Goal: Check status: Check status

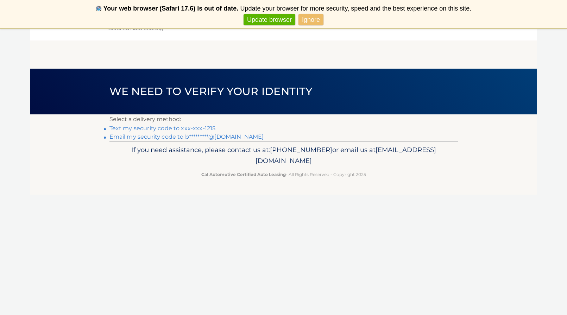
click at [199, 128] on link "Text my security code to xxx-xxx-1215" at bounding box center [162, 128] width 106 height 7
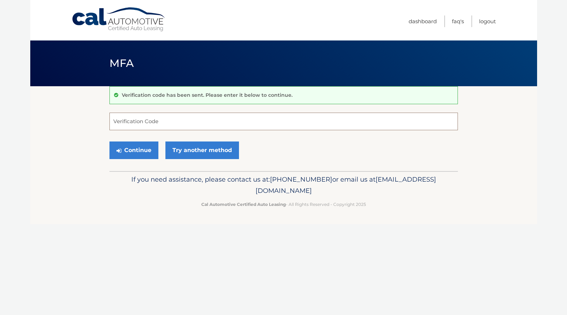
click at [203, 123] on input "Verification Code" at bounding box center [283, 122] width 348 height 18
type input "393421"
drag, startPoint x: 121, startPoint y: 149, endPoint x: 166, endPoint y: 160, distance: 46.7
click at [121, 149] on icon "submit" at bounding box center [118, 151] width 5 height 6
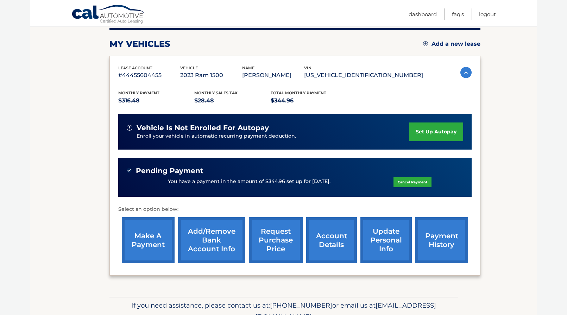
scroll to position [90, 0]
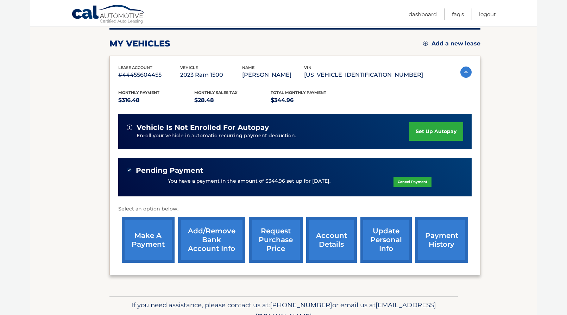
click at [439, 239] on link "payment history" at bounding box center [441, 240] width 53 height 46
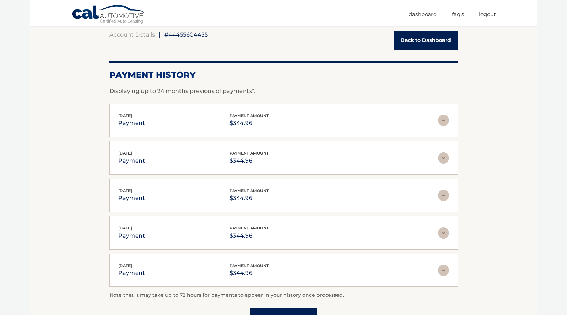
scroll to position [69, 0]
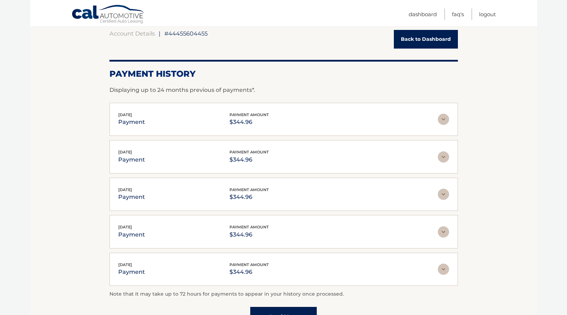
click at [444, 119] on img at bounding box center [443, 119] width 11 height 11
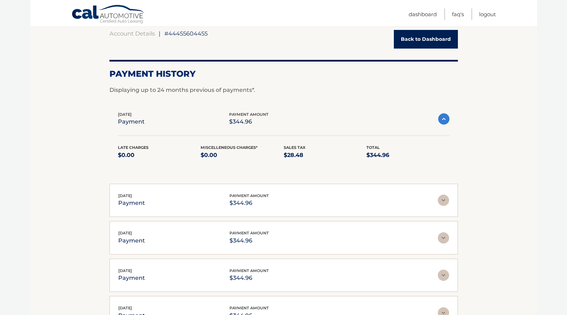
click at [443, 118] on img at bounding box center [443, 118] width 11 height 11
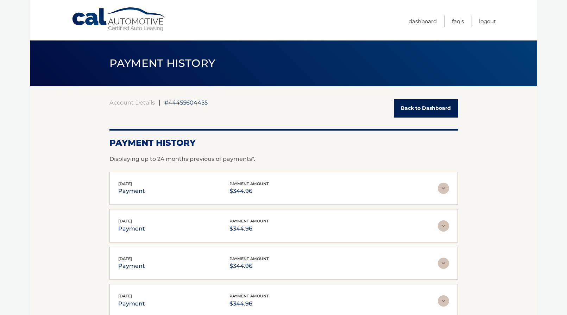
scroll to position [0, 0]
click at [422, 22] on link "Dashboard" at bounding box center [422, 21] width 28 height 12
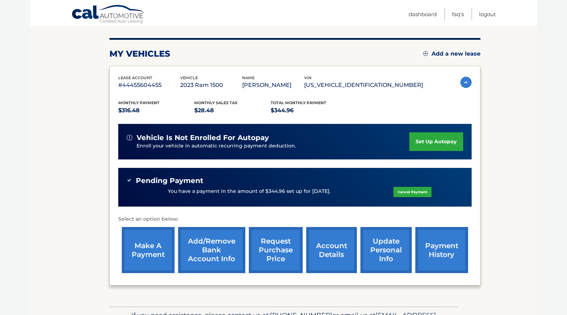
scroll to position [81, 0]
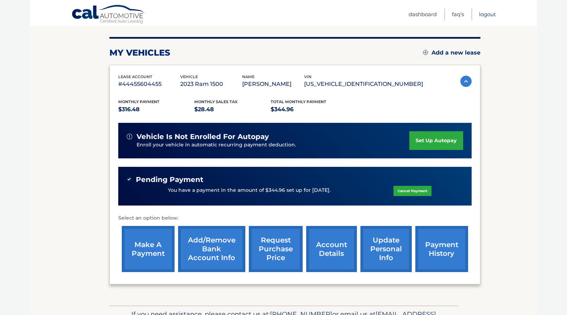
click at [487, 15] on link "Logout" at bounding box center [487, 14] width 17 height 12
